Goal: Transaction & Acquisition: Purchase product/service

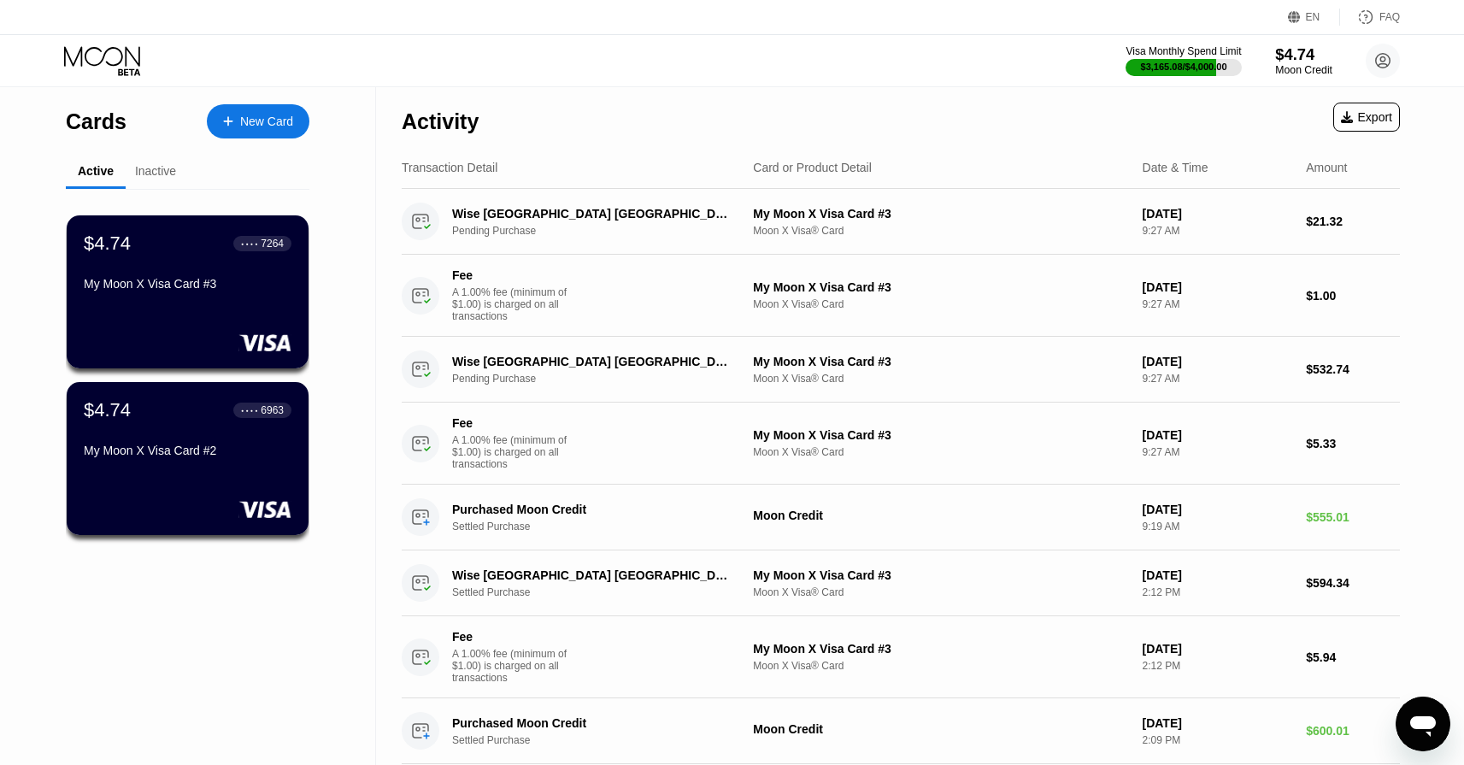
click at [1302, 59] on div "$4.74" at bounding box center [1303, 54] width 57 height 18
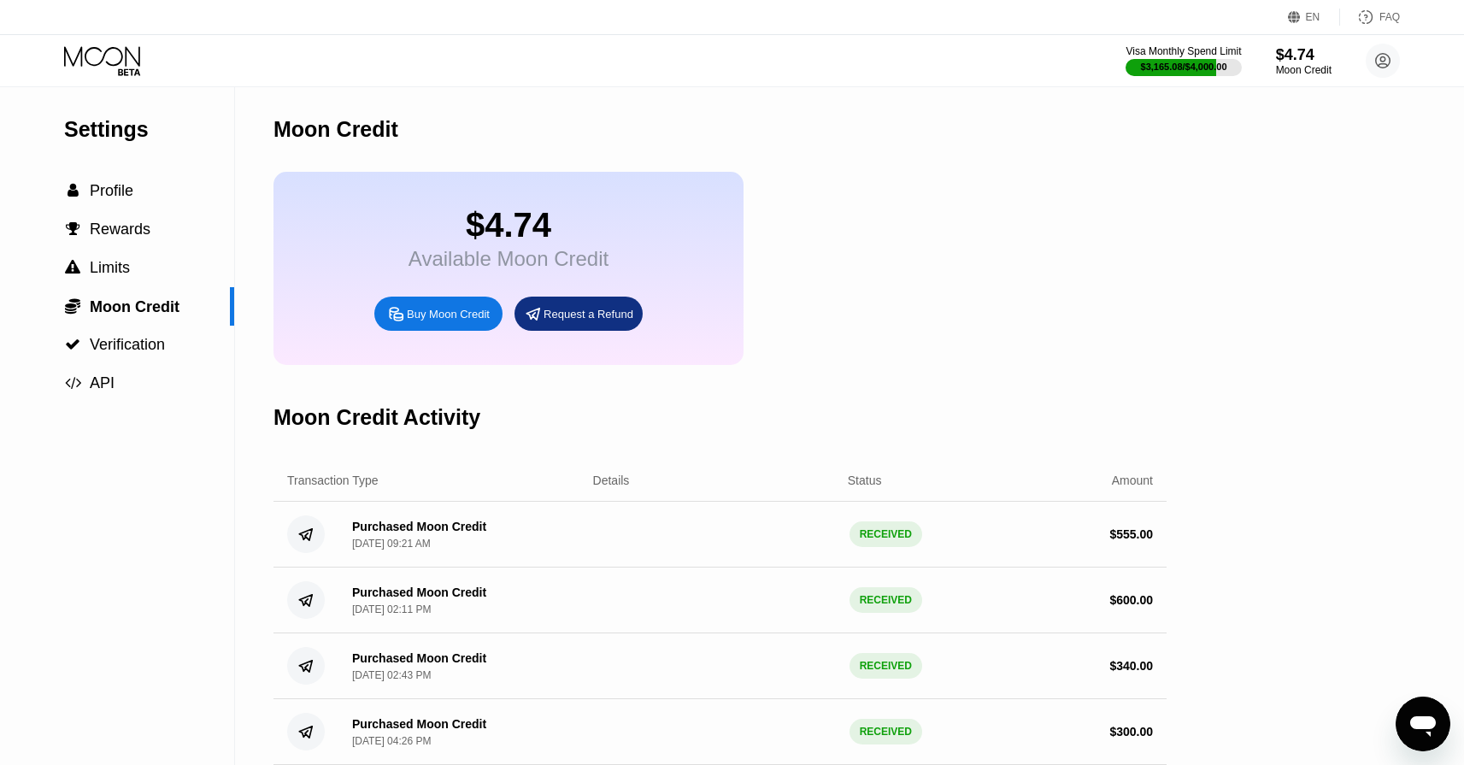
click at [448, 316] on div "Buy Moon Credit" at bounding box center [448, 314] width 83 height 15
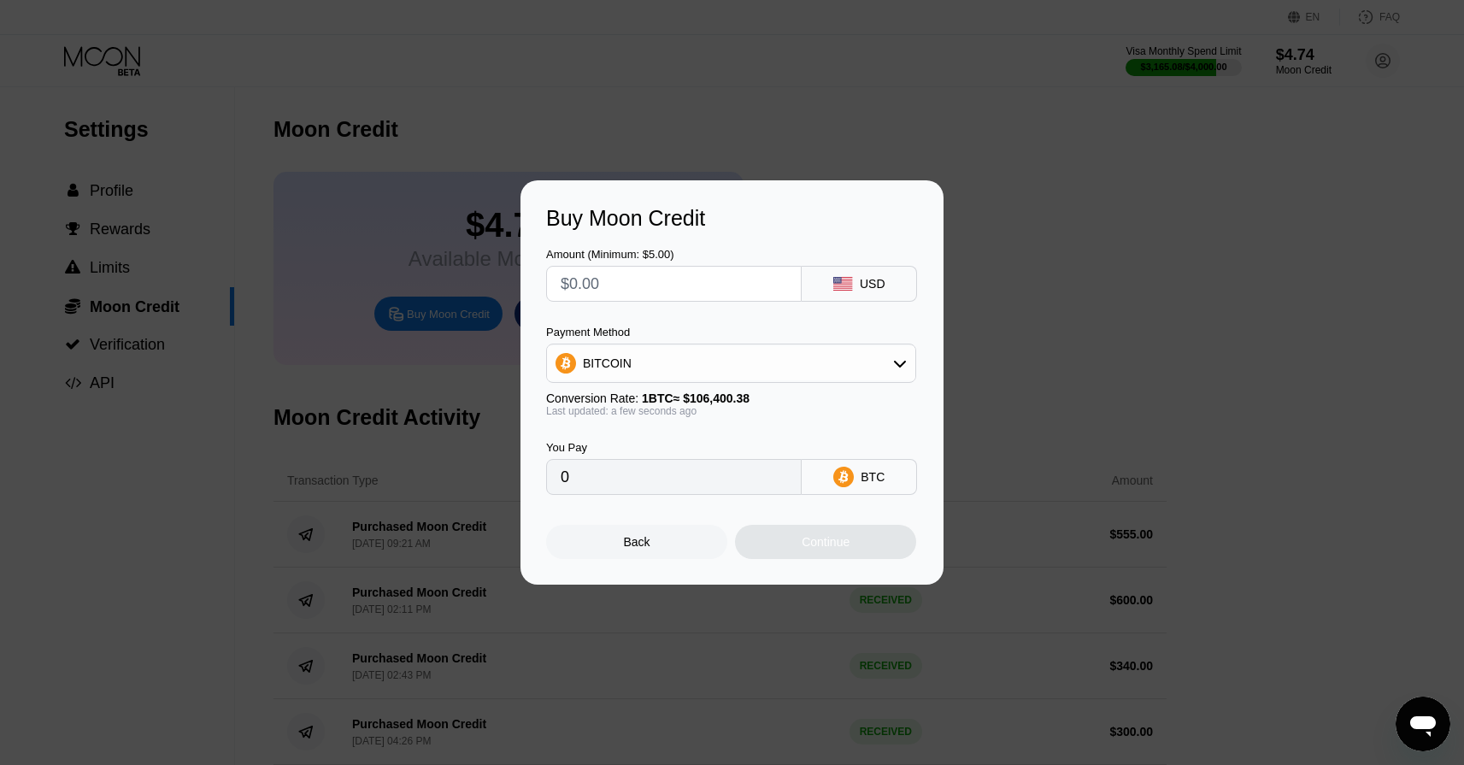
click at [659, 339] on div "Payment Method BITCOIN" at bounding box center [731, 354] width 370 height 57
click at [662, 356] on div "BITCOIN" at bounding box center [731, 363] width 368 height 34
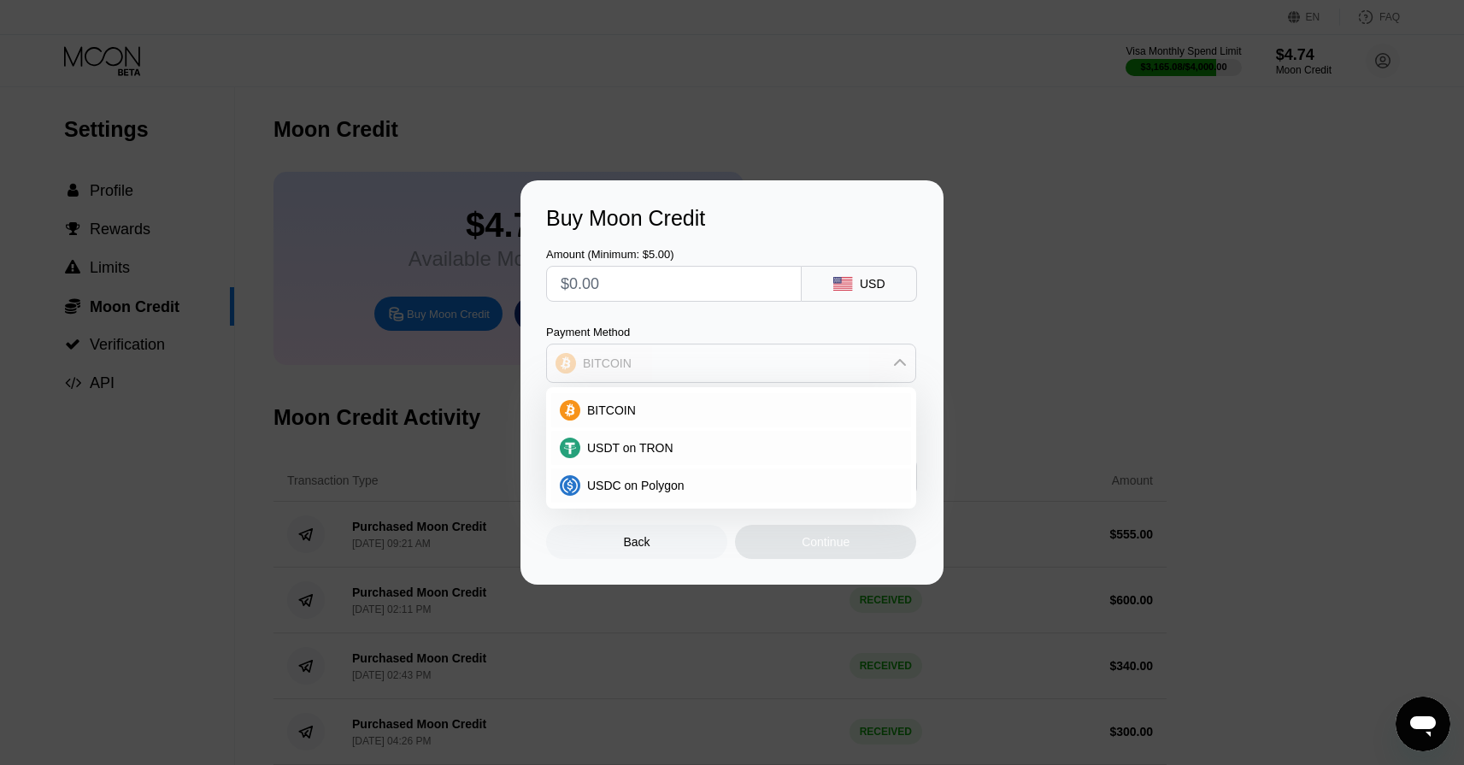
click at [662, 355] on div "BITCOIN" at bounding box center [731, 363] width 368 height 34
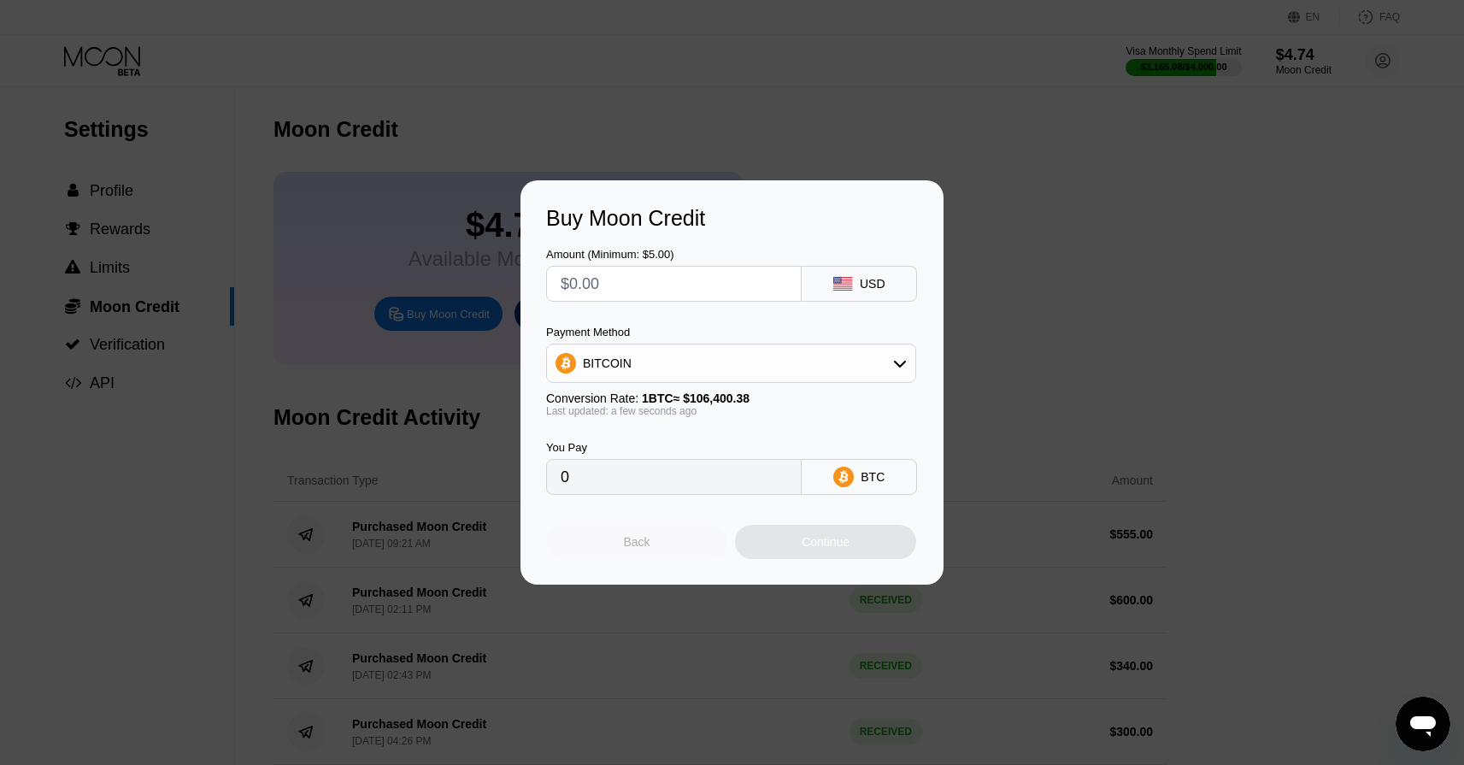
click at [648, 533] on div "Back" at bounding box center [636, 542] width 181 height 34
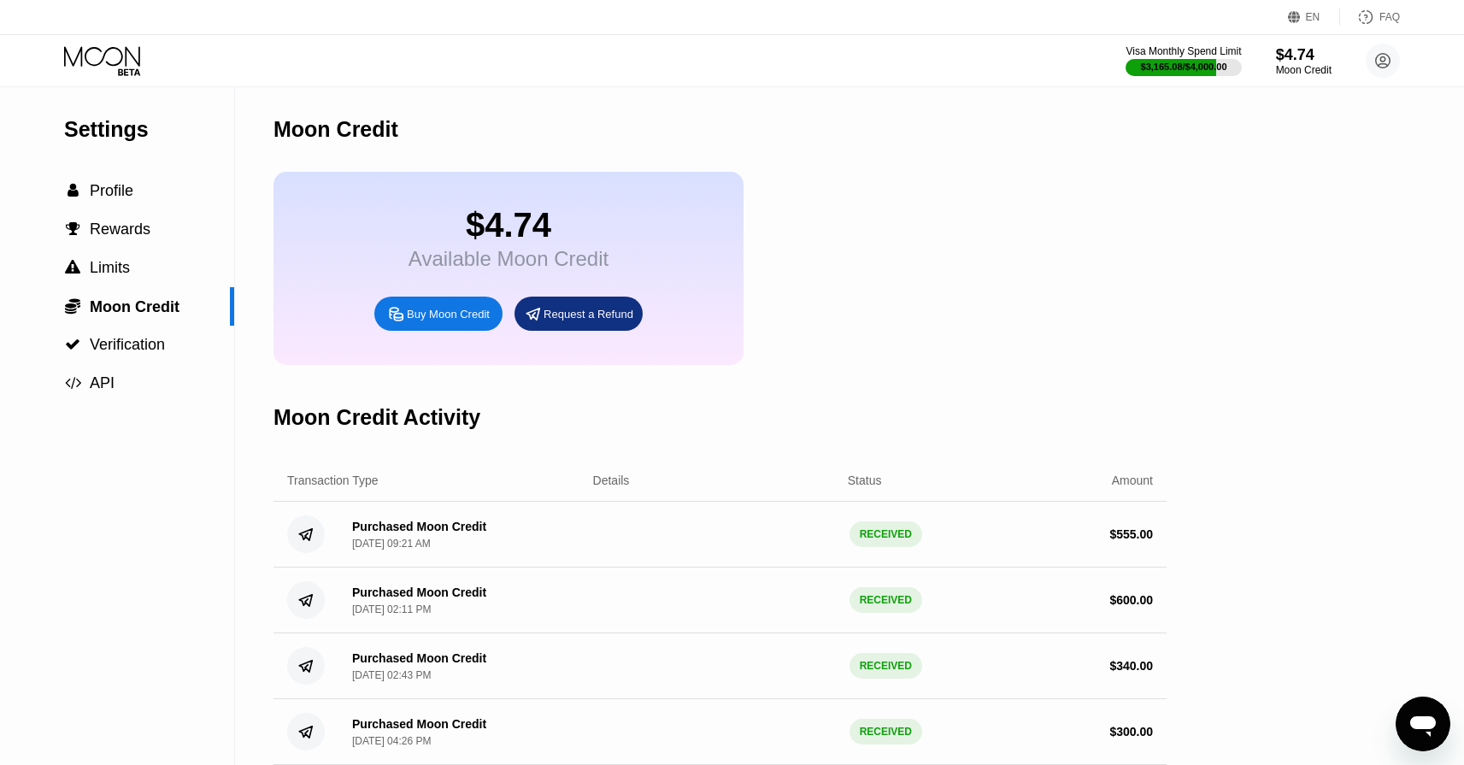
click at [122, 53] on icon at bounding box center [103, 61] width 79 height 30
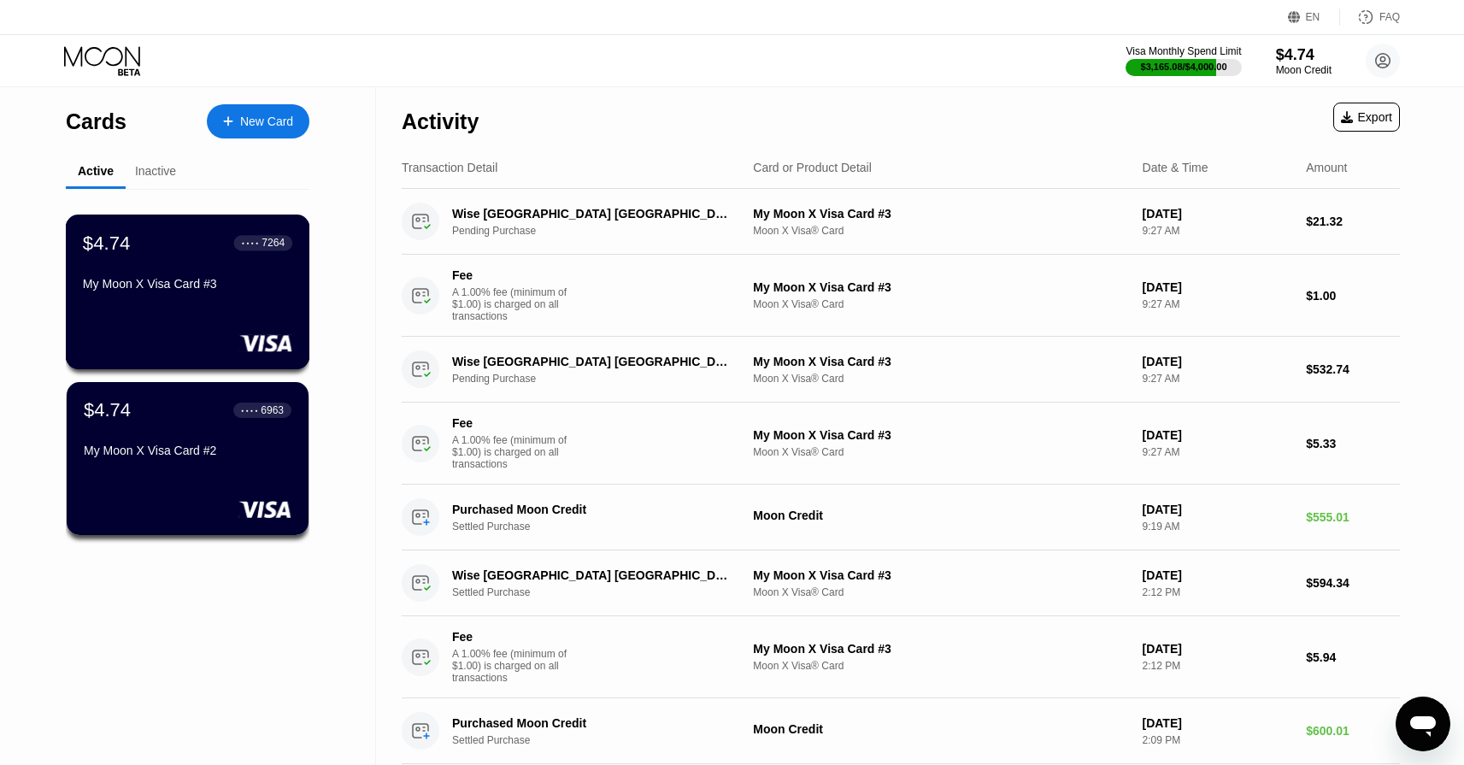
click at [239, 263] on div "$4.74 ● ● ● ● 7264 My Moon X Visa Card #3" at bounding box center [187, 265] width 209 height 66
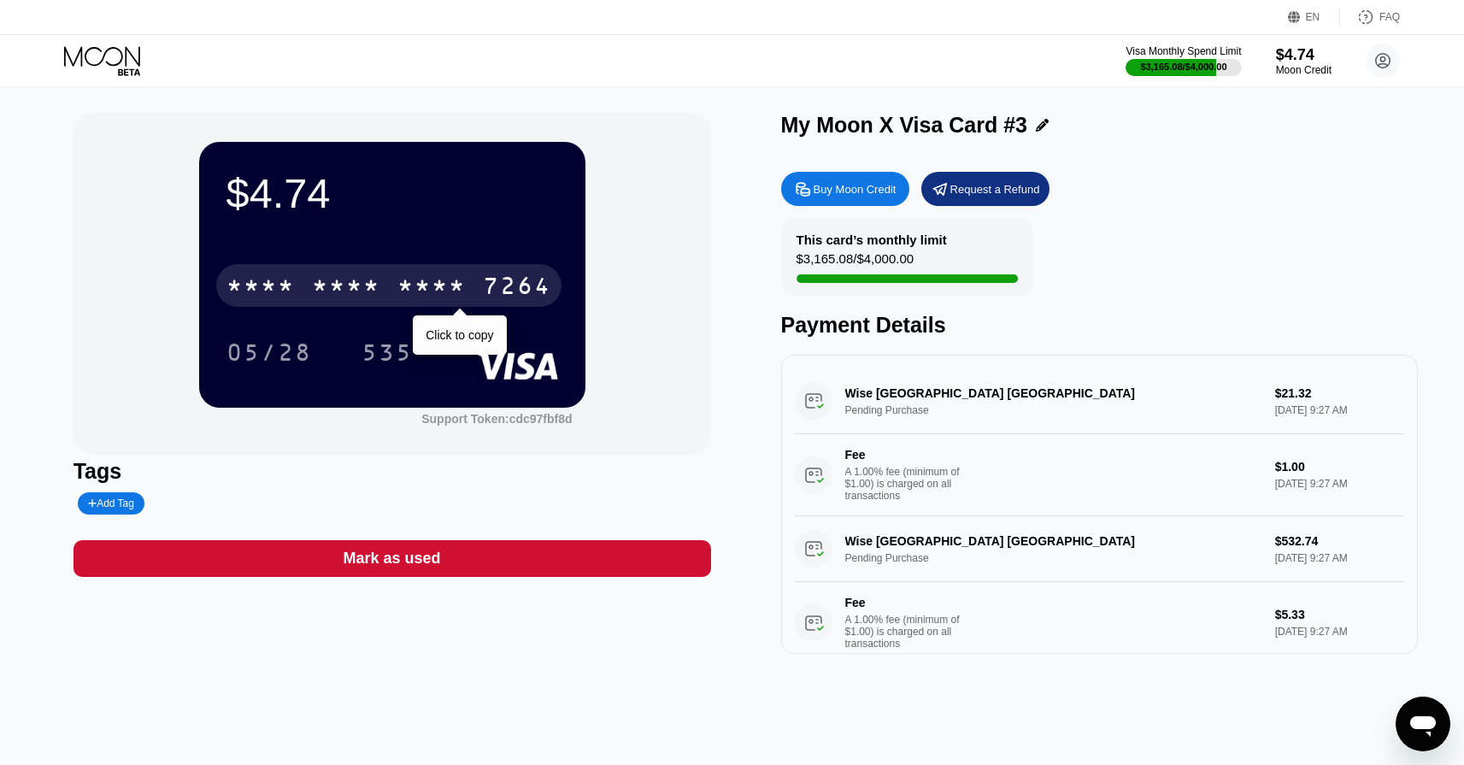
click at [470, 290] on div "* * * * * * * * * * * * 7264" at bounding box center [388, 285] width 345 height 43
